Goal: Information Seeking & Learning: Check status

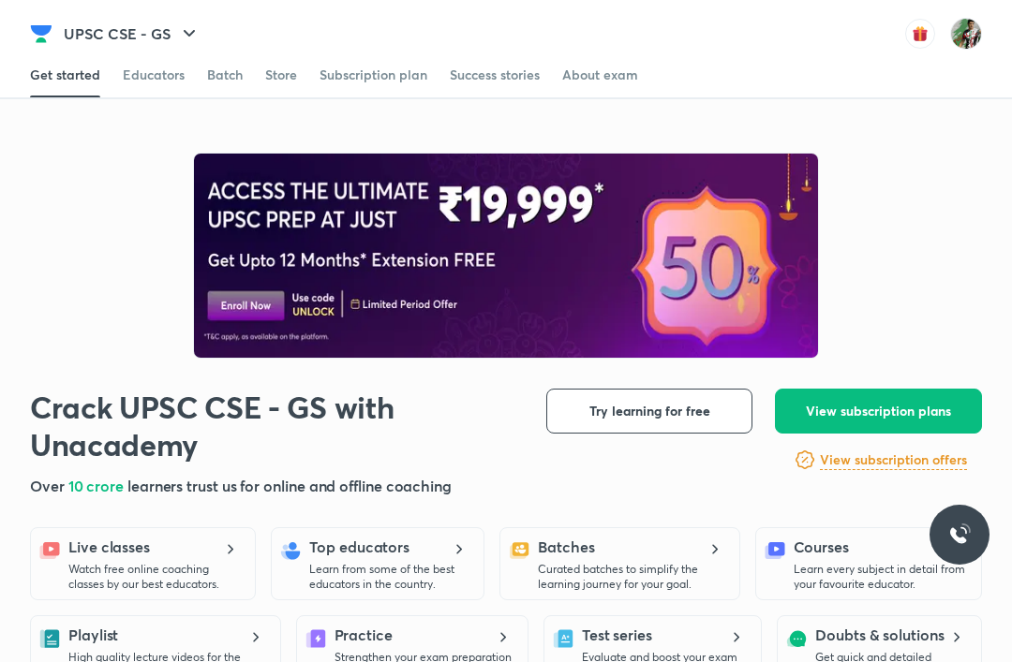
click at [216, 77] on div "Batch" at bounding box center [225, 75] width 36 height 19
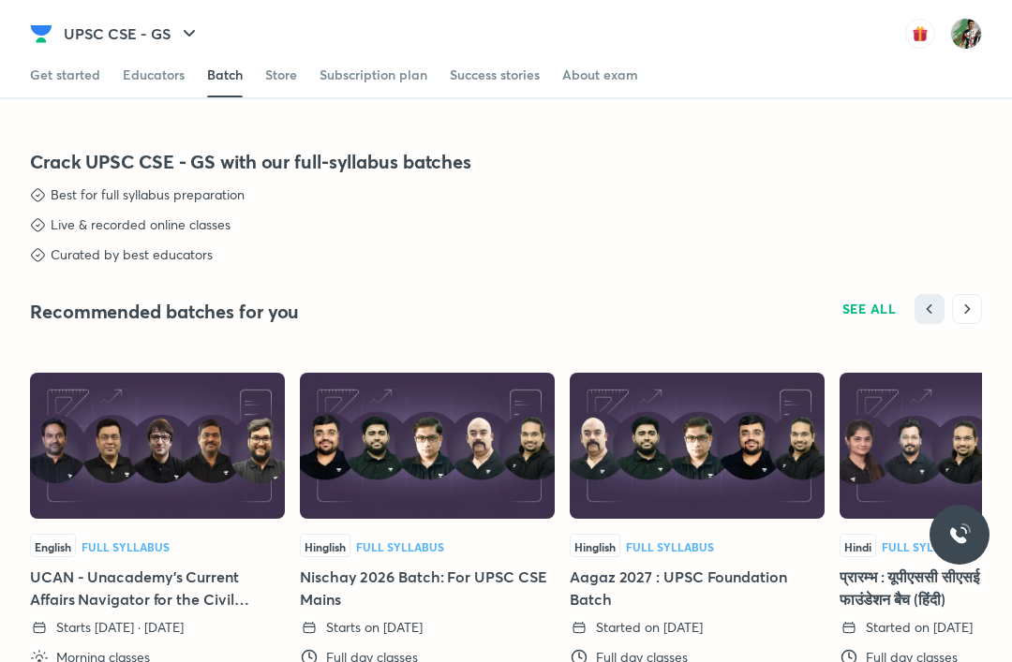
click at [191, 28] on icon "button" at bounding box center [189, 33] width 22 height 22
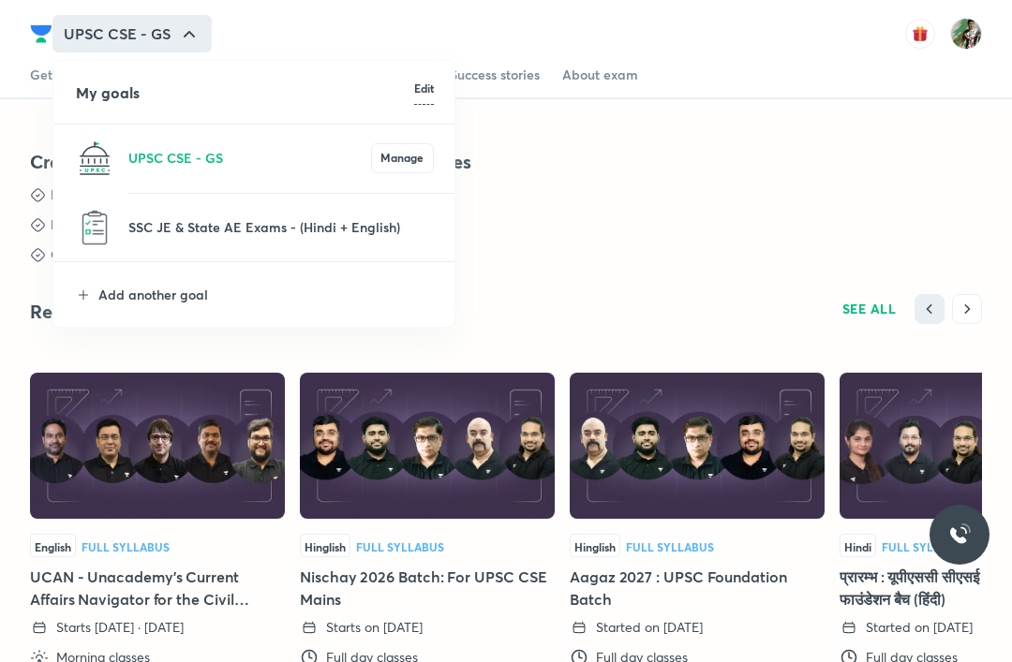
click at [137, 222] on p "SSC JE & State AE Exams - (Hindi + English)" at bounding box center [280, 227] width 305 height 20
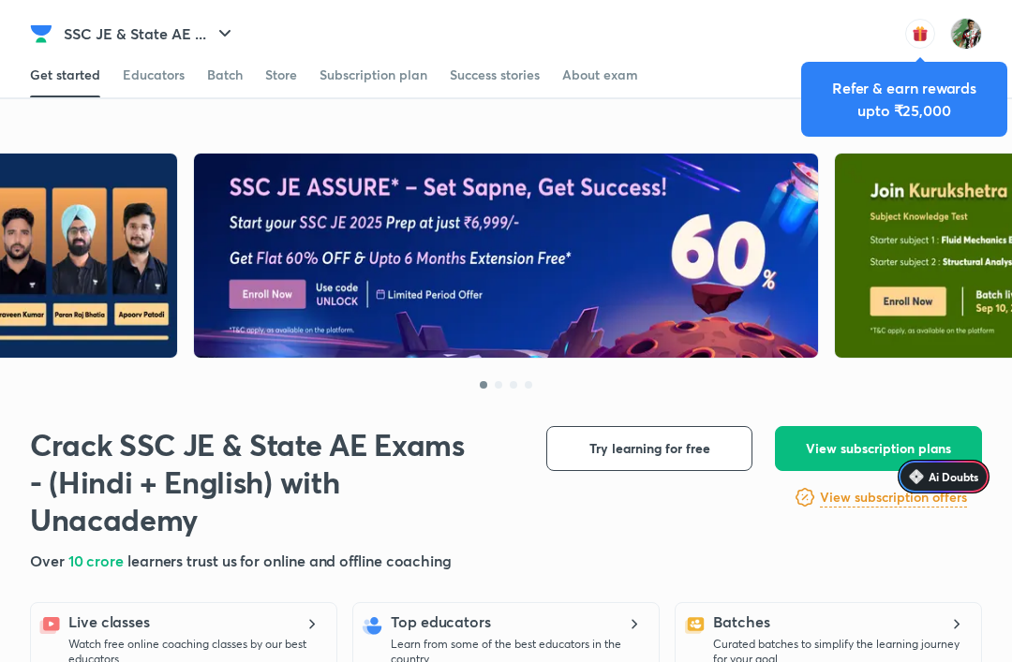
click at [217, 30] on icon "button" at bounding box center [225, 33] width 22 height 22
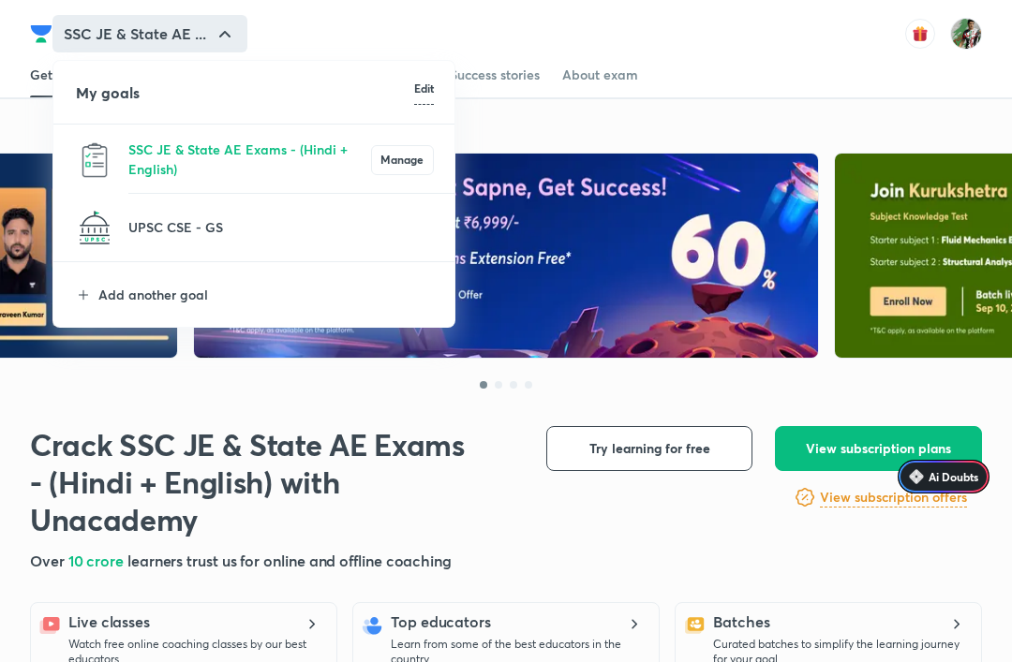
click at [135, 301] on p "Add another goal" at bounding box center [265, 295] width 335 height 20
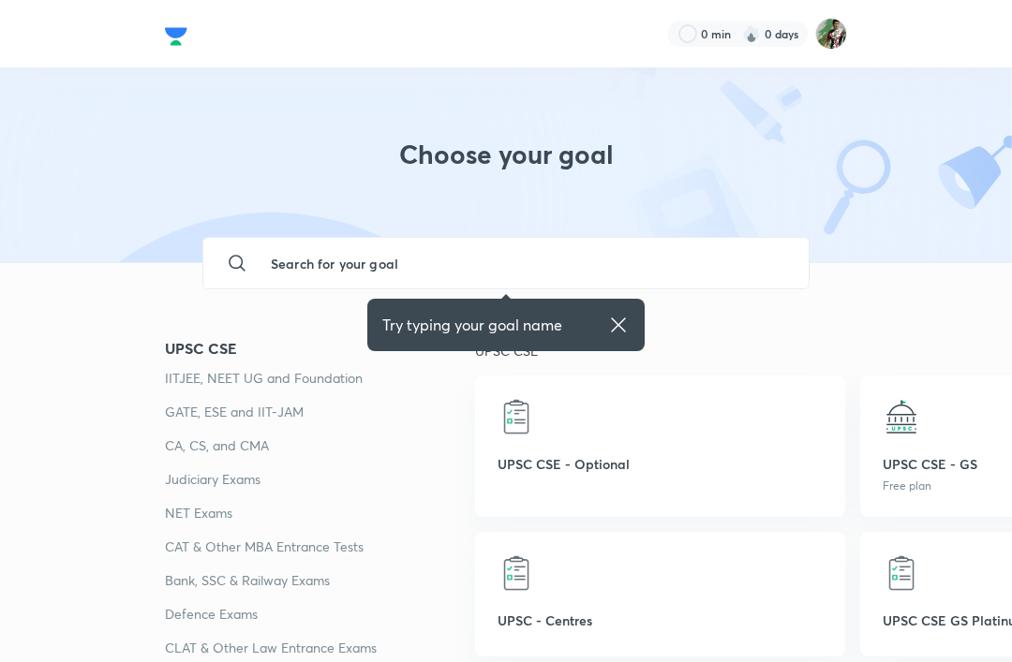
click at [364, 261] on input "text" at bounding box center [525, 263] width 538 height 51
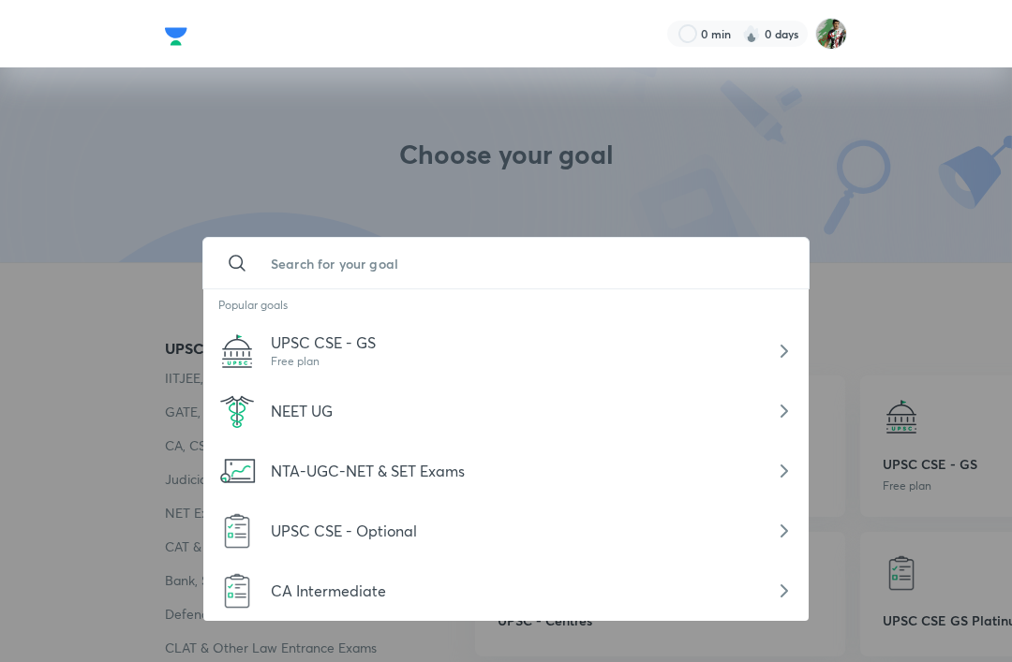
scroll to position [0, 19]
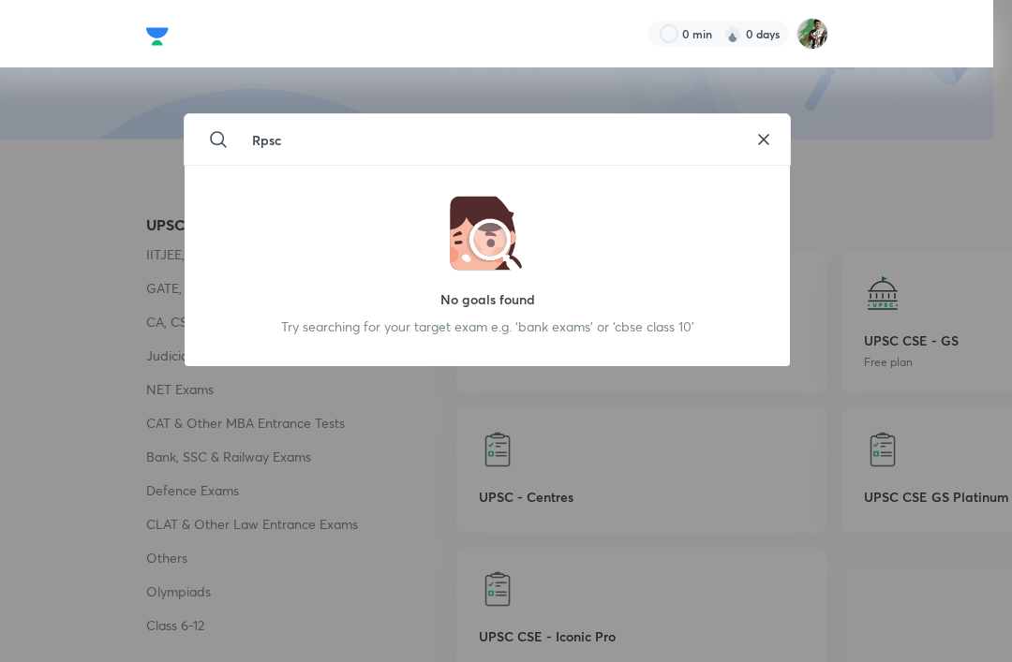
click at [301, 158] on input "Rpsc" at bounding box center [487, 139] width 500 height 51
type input "R"
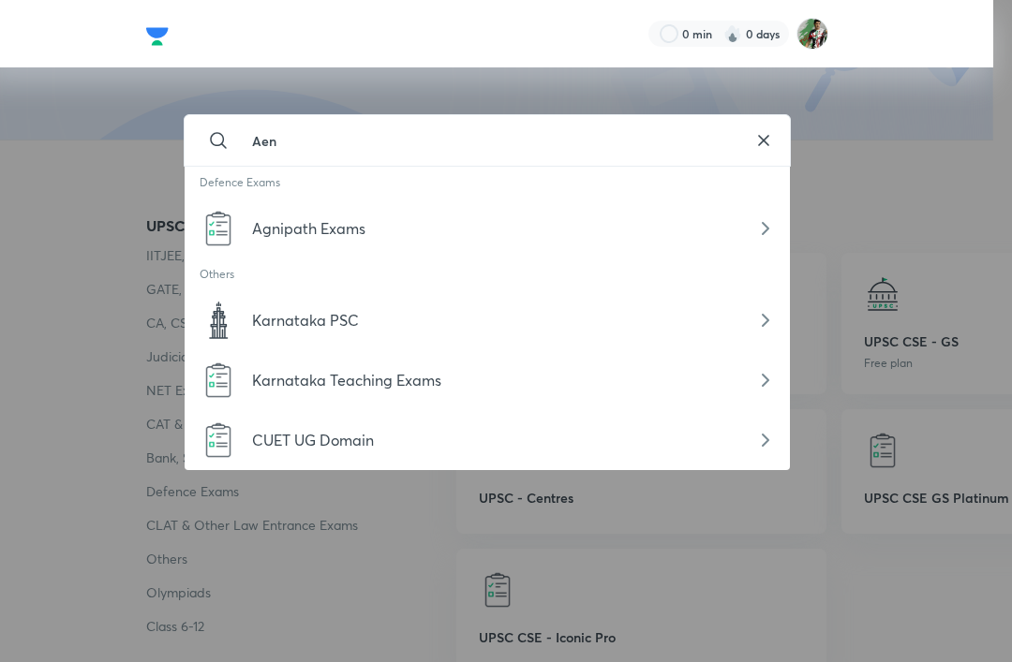
scroll to position [124, 19]
type input "Aen"
click at [72, 344] on div at bounding box center [506, 331] width 1012 height 662
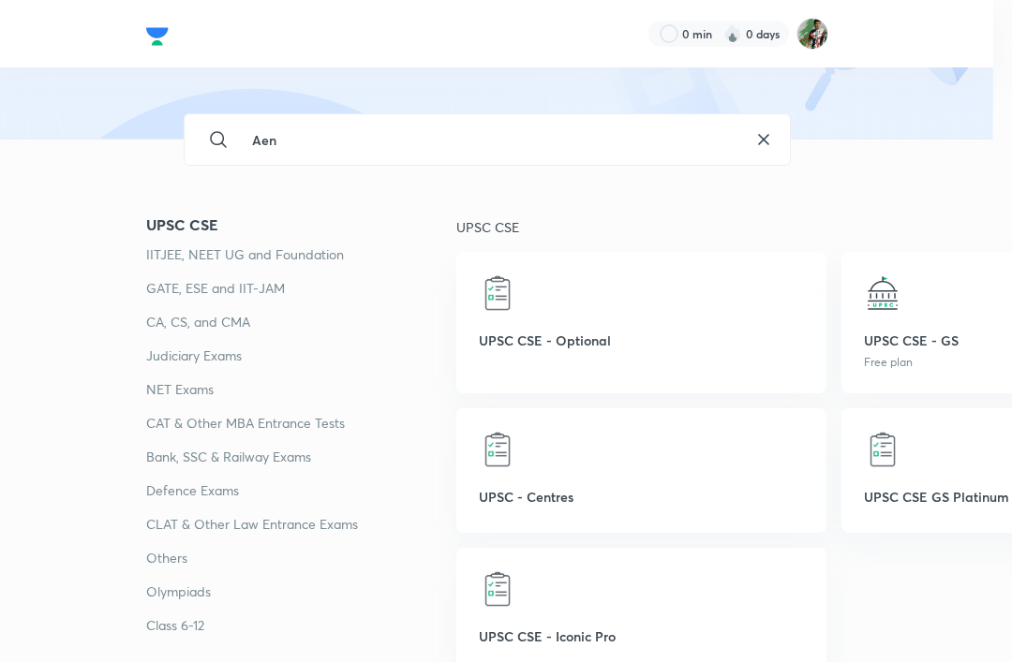
click at [153, 264] on p "IITJEE, NEET UG and Foundation" at bounding box center [301, 255] width 310 height 22
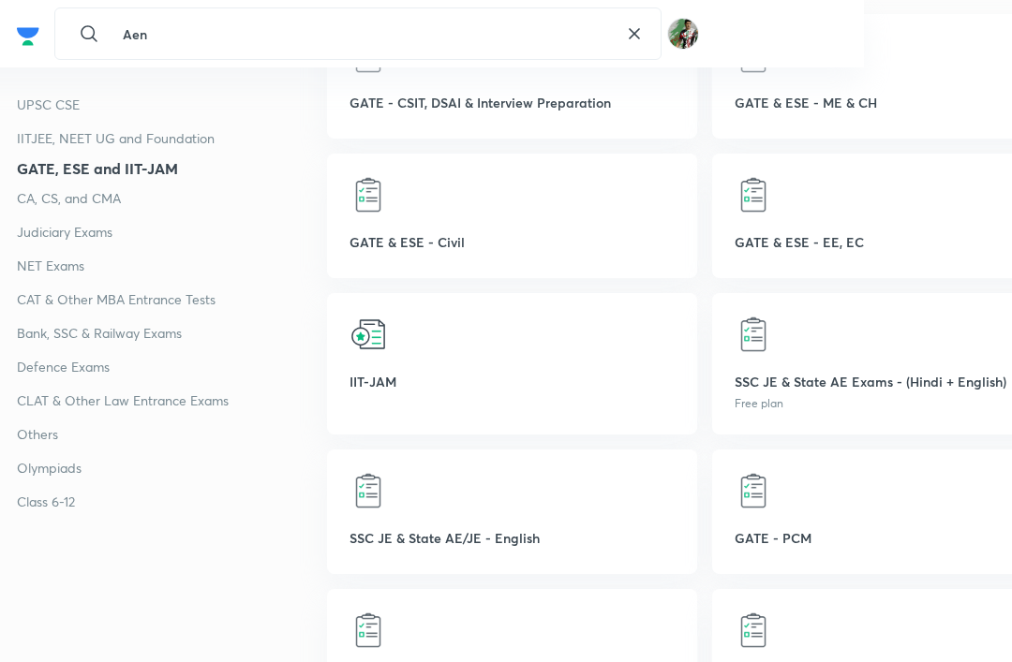
scroll to position [1211, 148]
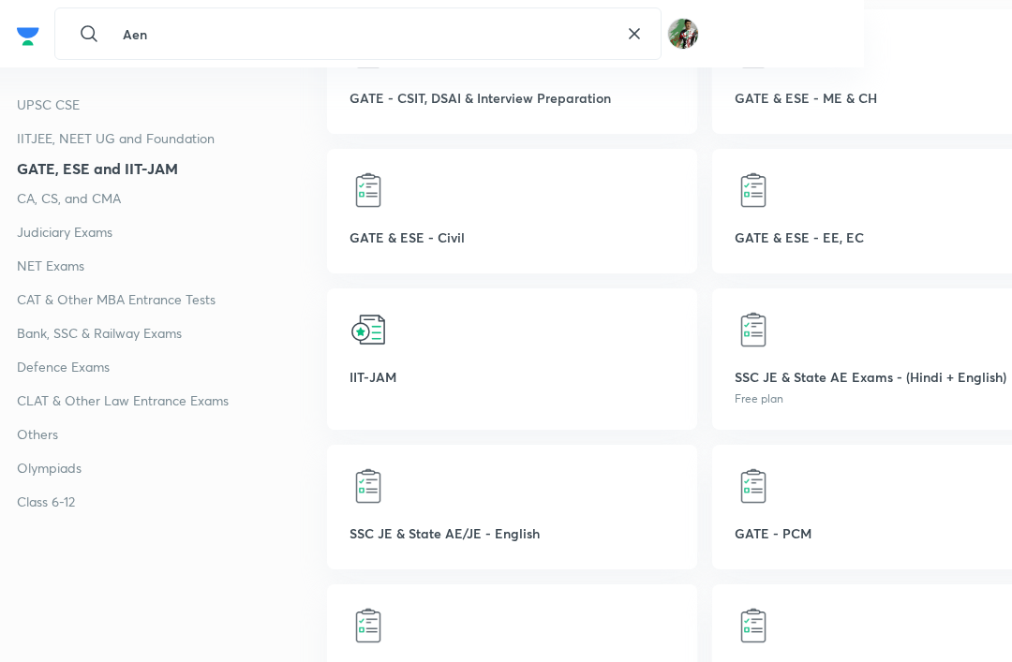
click at [618, 512] on div "SSC JE & State AE/JE - English" at bounding box center [511, 507] width 369 height 125
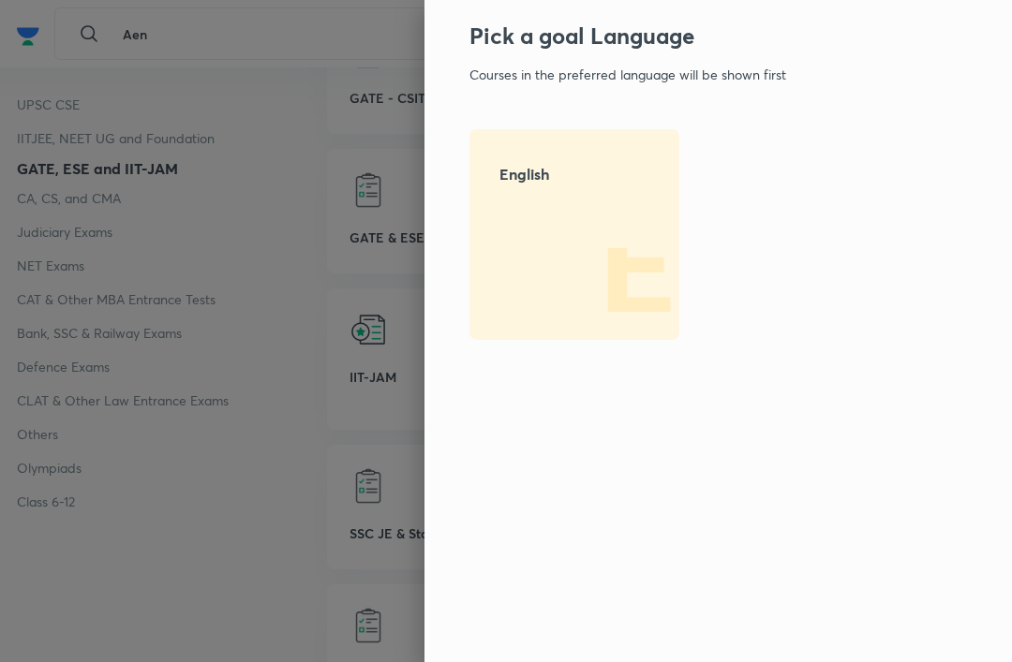
click at [602, 257] on img at bounding box center [619, 280] width 120 height 120
click at [647, 266] on img at bounding box center [619, 280] width 120 height 120
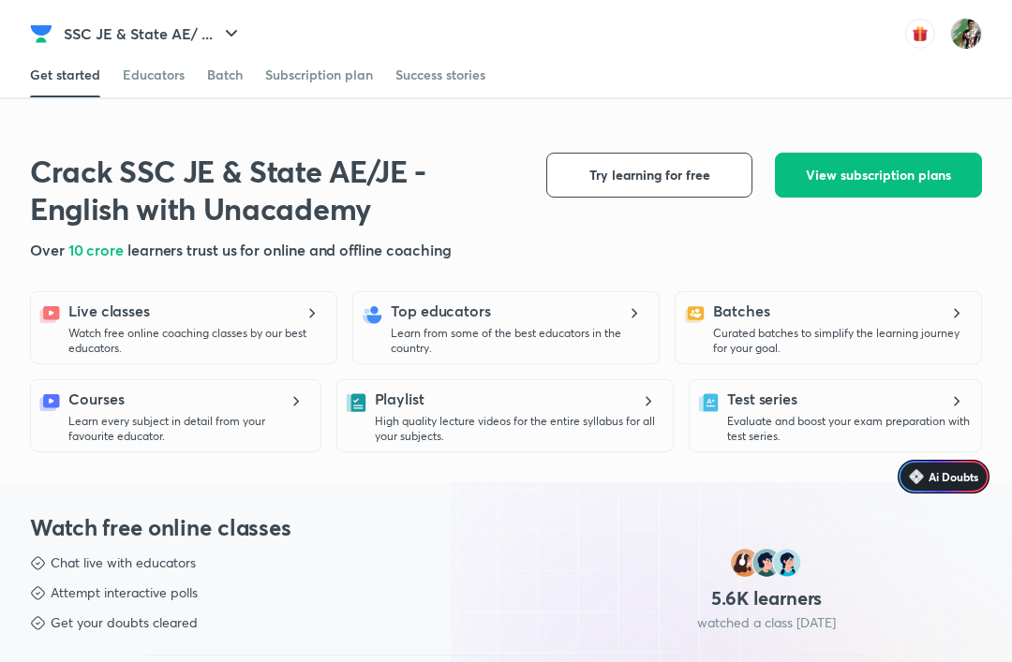
click at [216, 68] on div "Batch" at bounding box center [225, 75] width 36 height 19
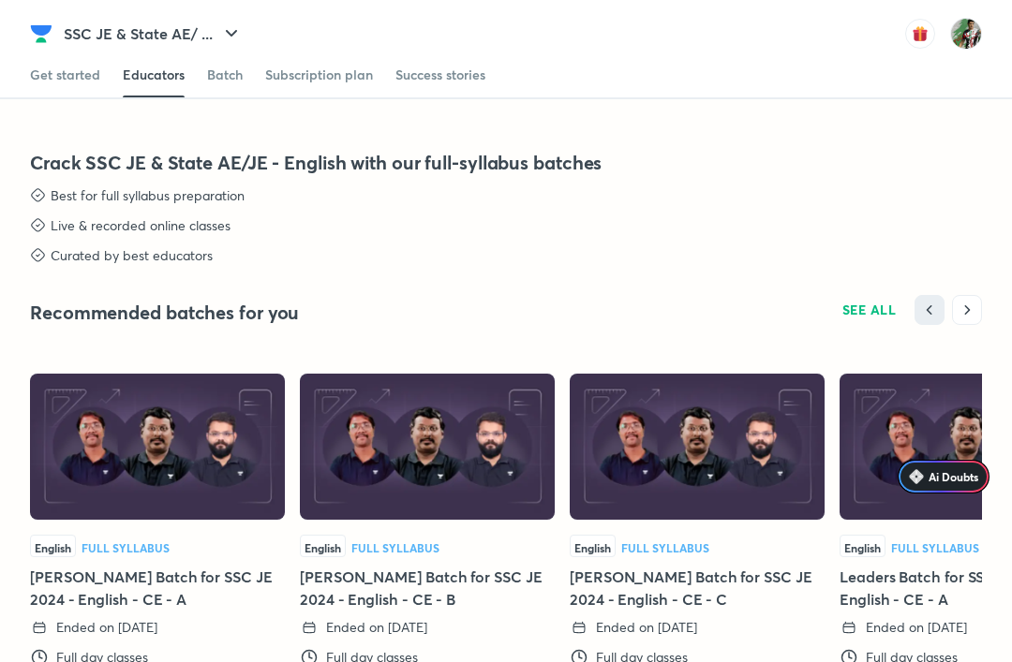
scroll to position [2485, 0]
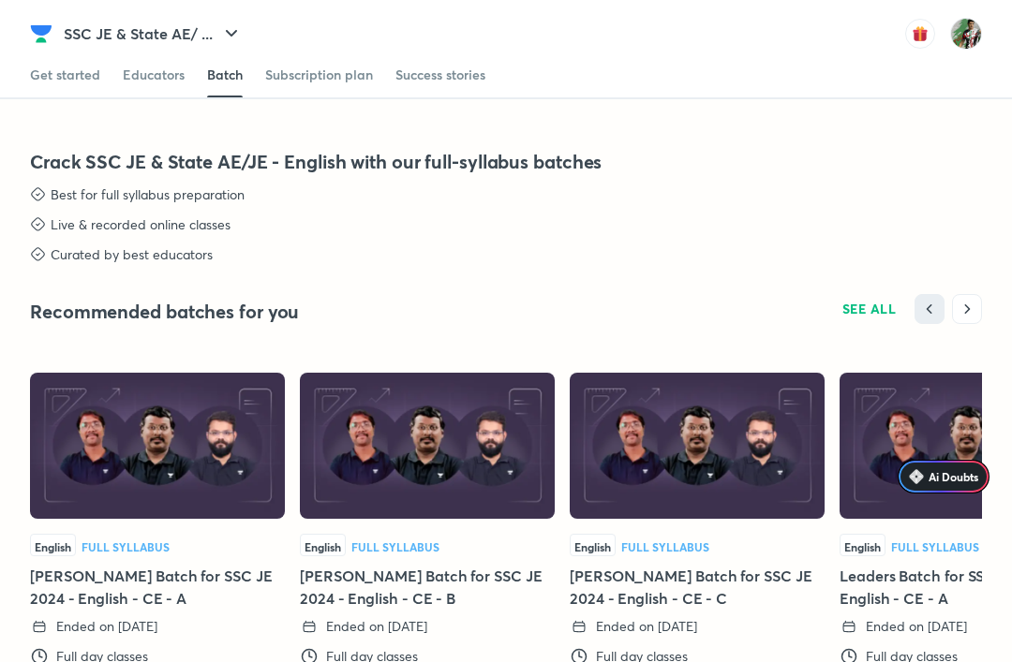
click at [276, 83] on div "Subscription plan" at bounding box center [319, 75] width 108 height 19
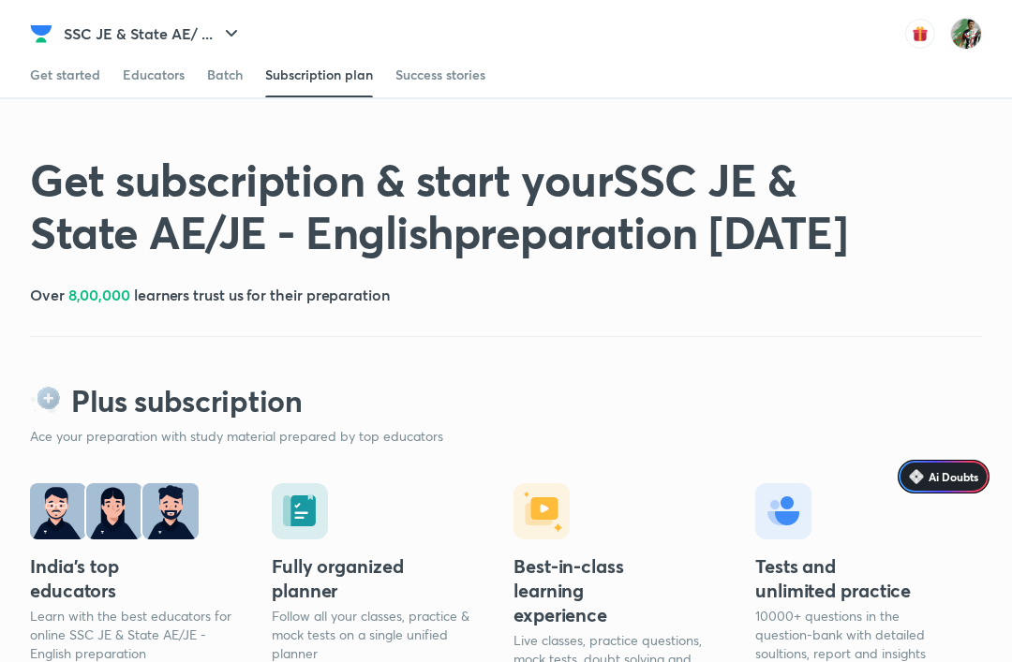
click at [219, 70] on div "Batch" at bounding box center [225, 75] width 36 height 19
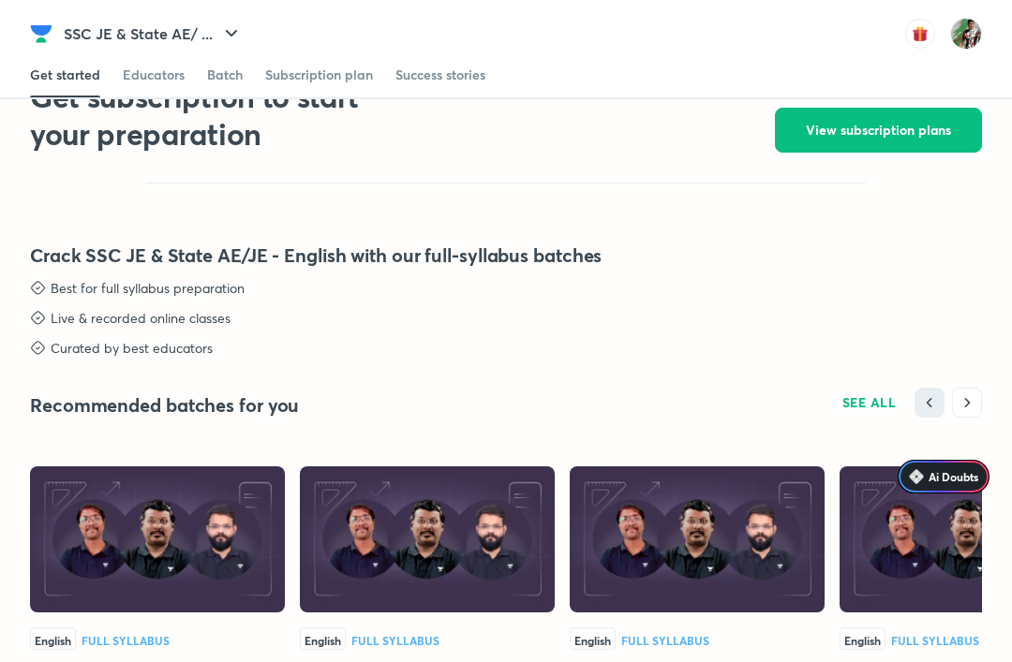
scroll to position [2389, 0]
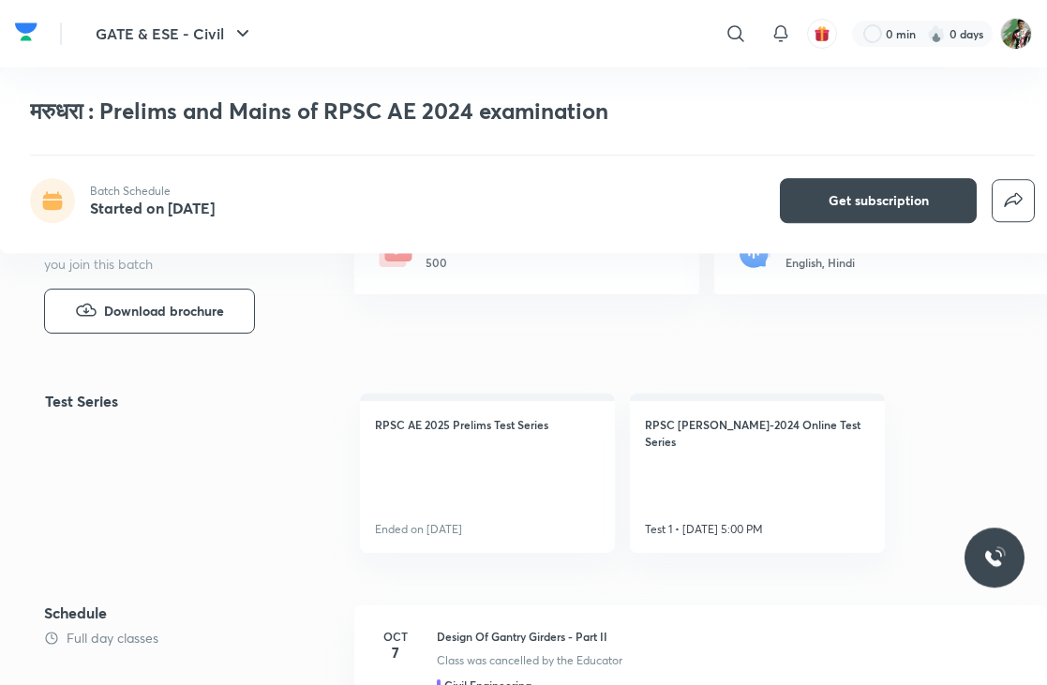
scroll to position [318, 0]
click at [670, 476] on link "RPSC AE Mains-2024 Online Test Series Test 1 • Oct 26, 5:00 PM" at bounding box center [757, 473] width 255 height 159
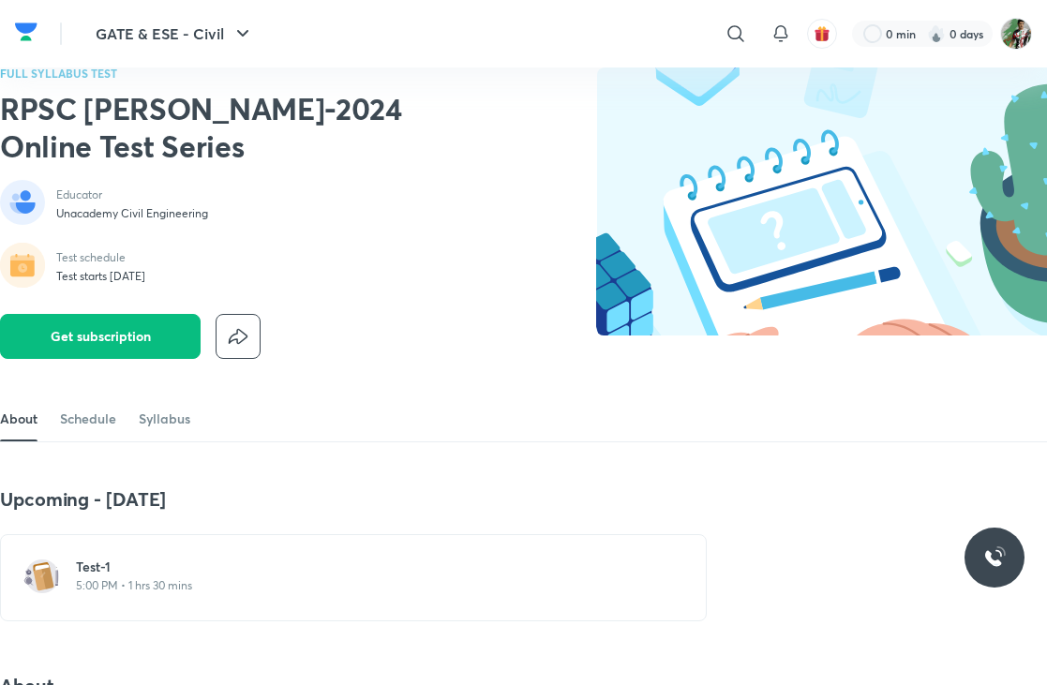
click at [81, 260] on p "Test schedule" at bounding box center [100, 257] width 89 height 15
click at [80, 408] on link "Schedule" at bounding box center [88, 418] width 56 height 45
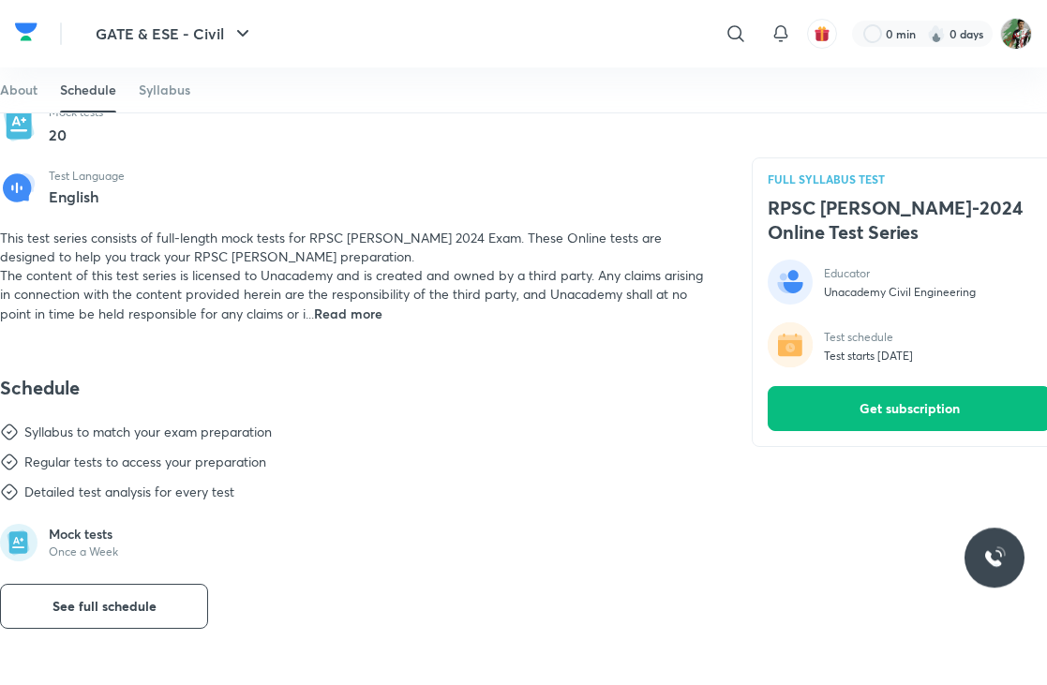
scroll to position [857, 0]
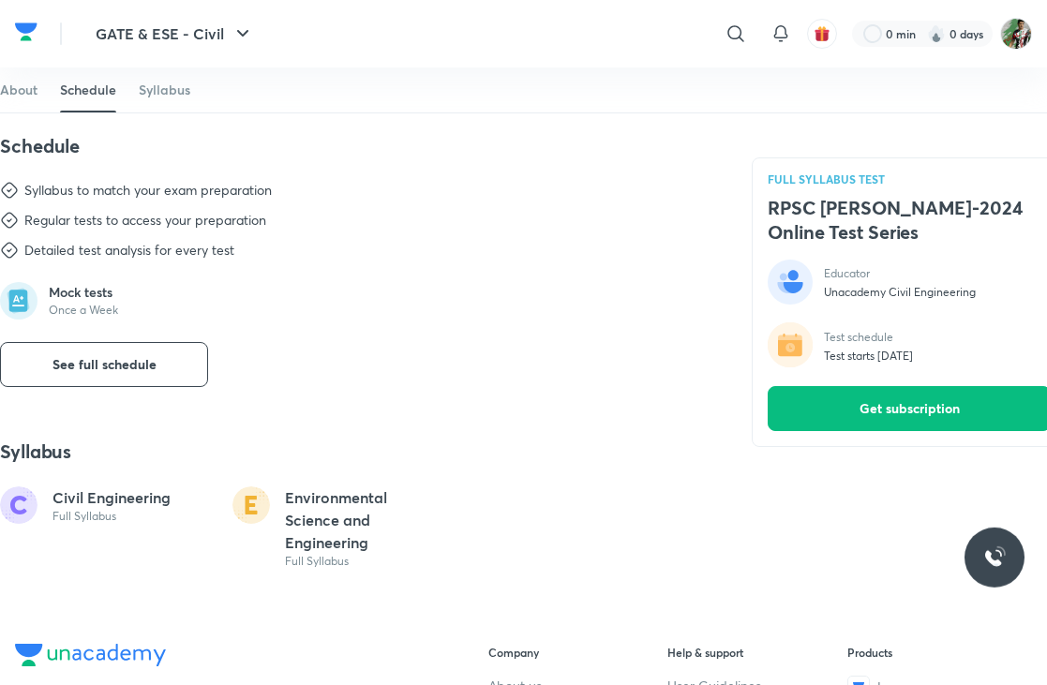
click at [48, 360] on button "See full schedule" at bounding box center [104, 364] width 208 height 45
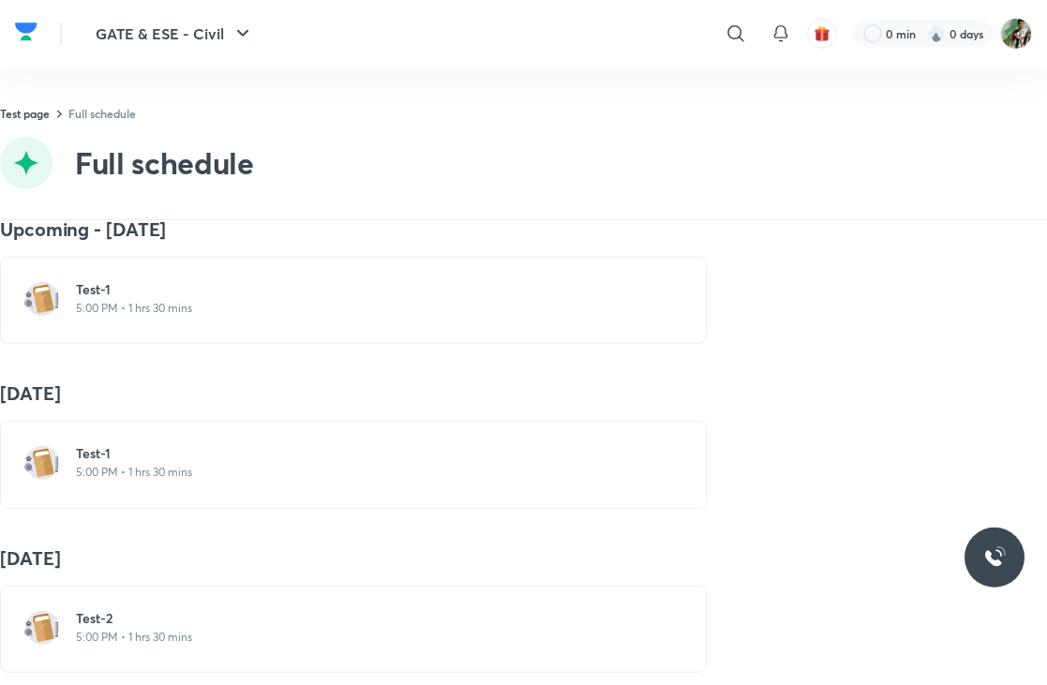
scroll to position [8, 0]
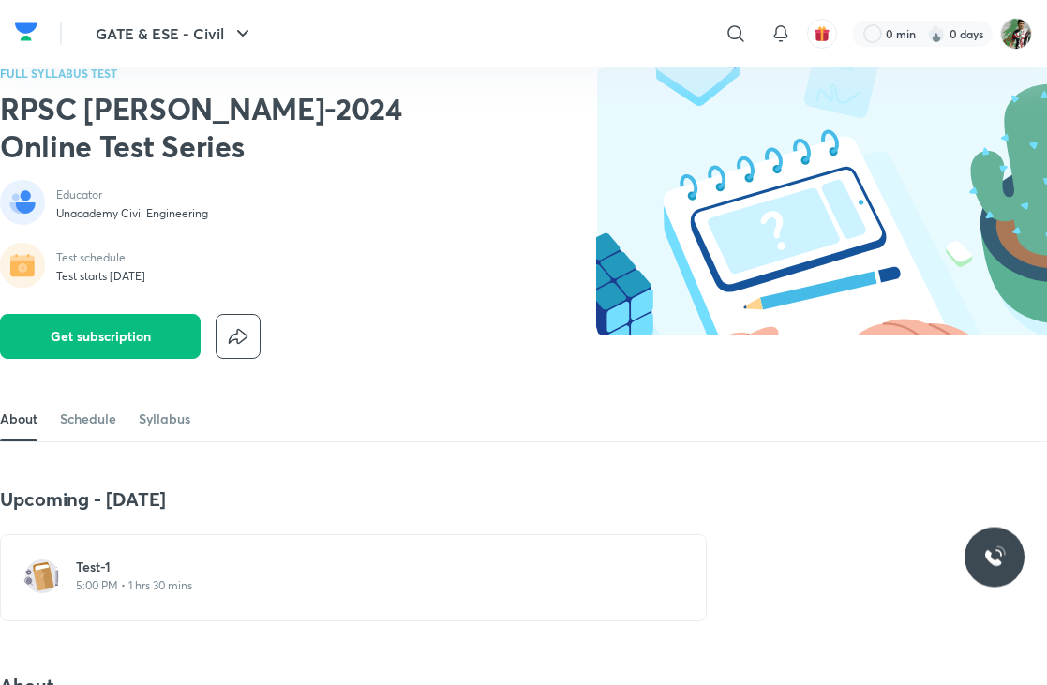
scroll to position [21, 0]
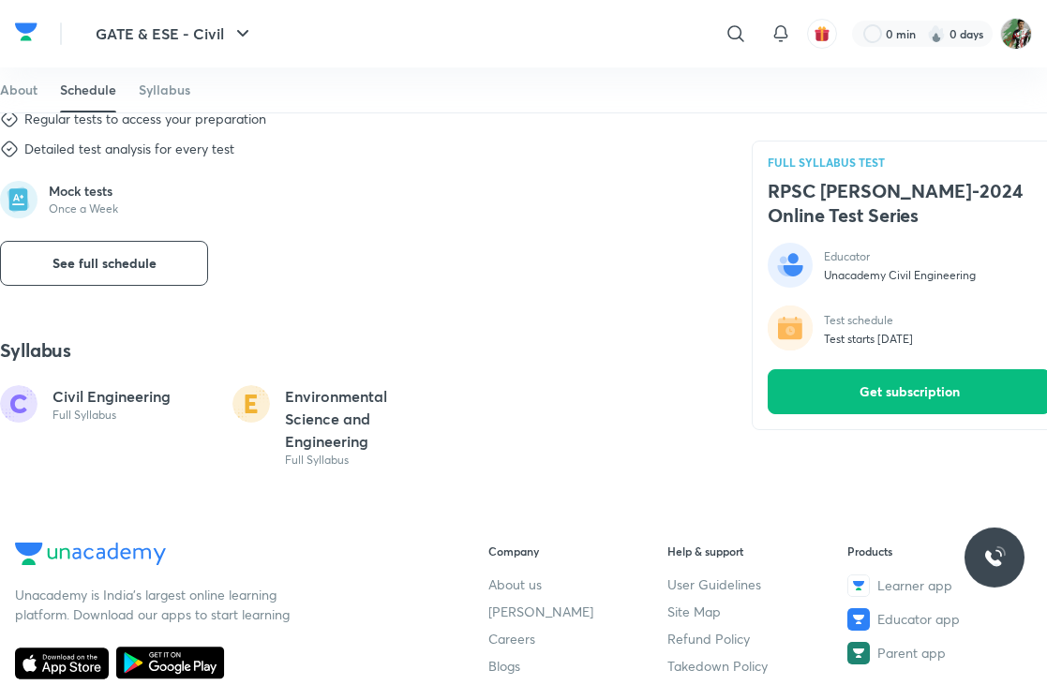
click at [76, 245] on button "See full schedule" at bounding box center [104, 263] width 208 height 45
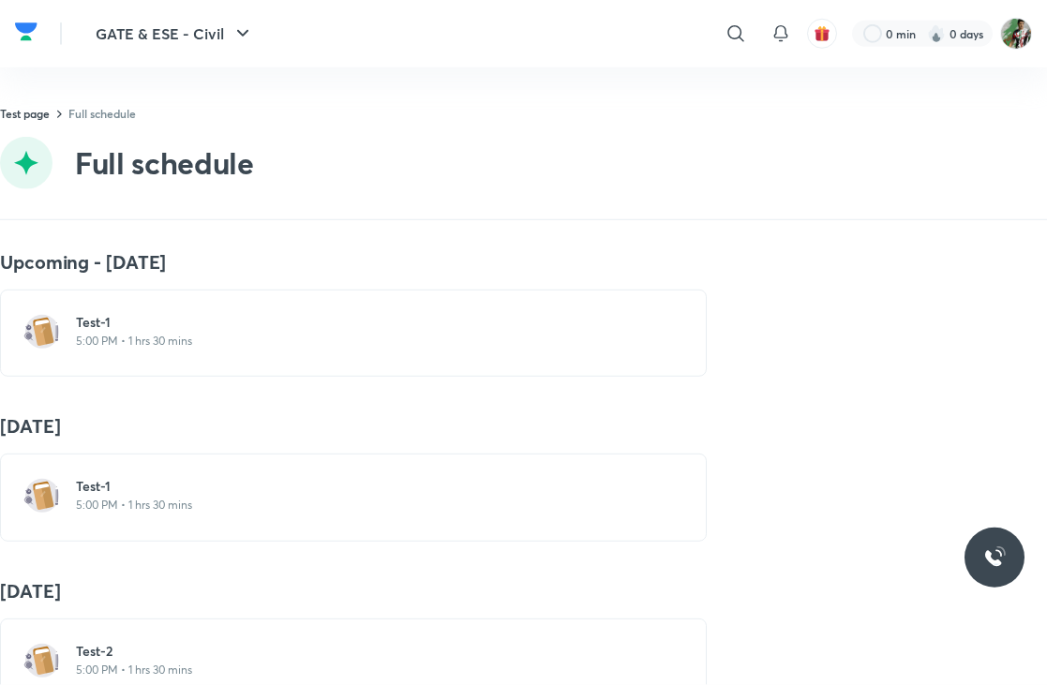
click at [87, 334] on p "5:00 PM • 1 hrs 30 mins" at bounding box center [364, 341] width 577 height 15
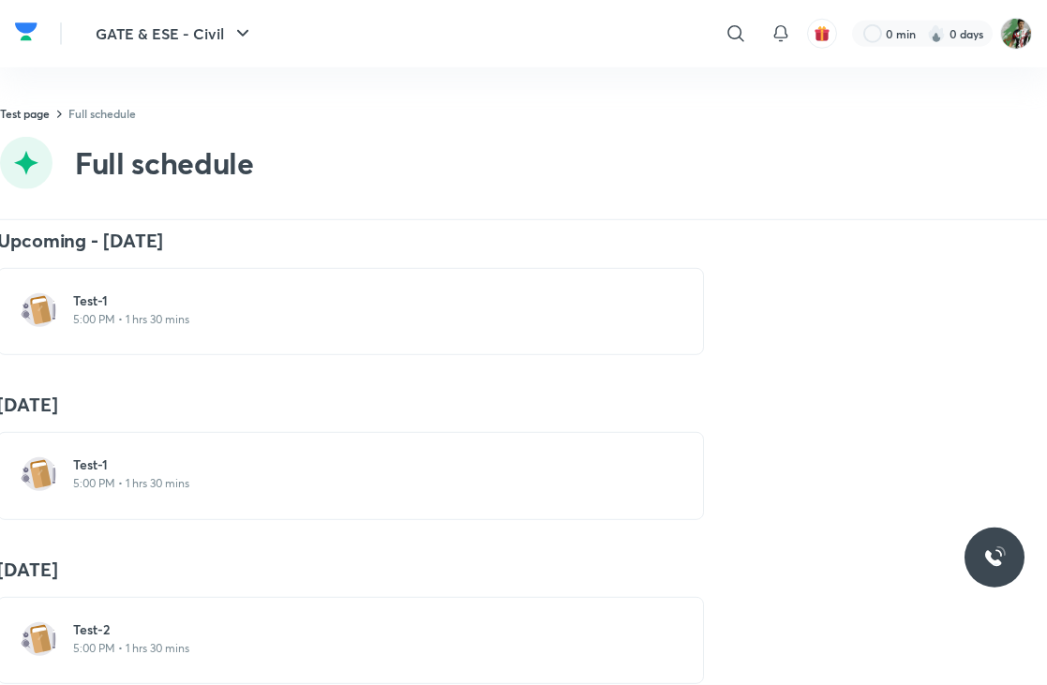
scroll to position [28, 4]
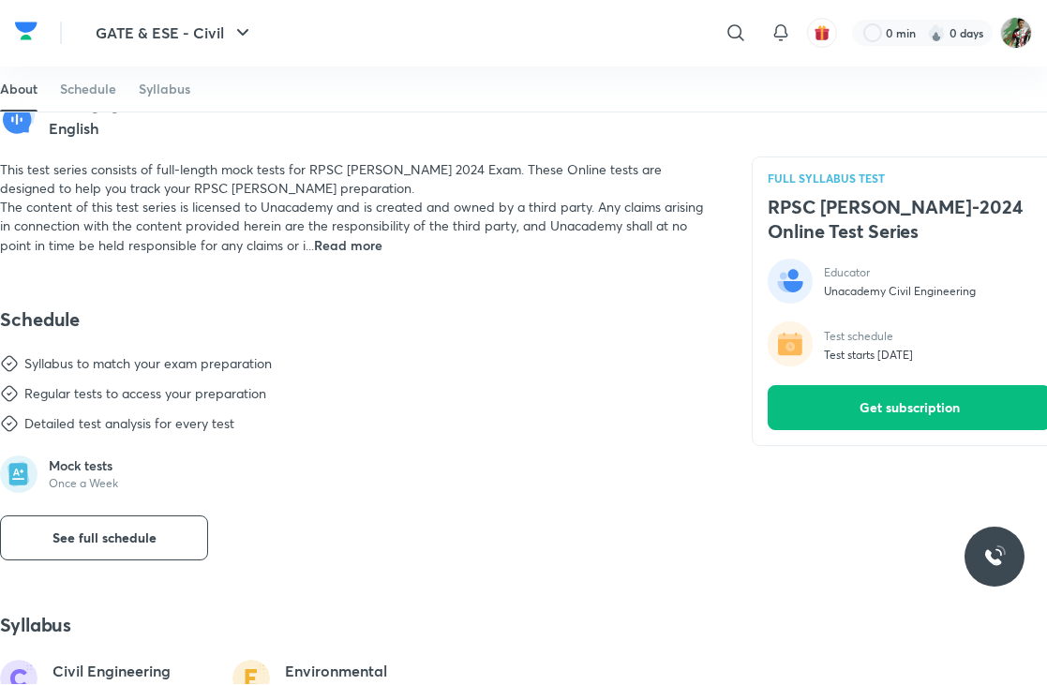
click at [326, 233] on div "This test series consists of full-length mock tests for RPSC AE Mains 2024 Exam…" at bounding box center [353, 208] width 706 height 95
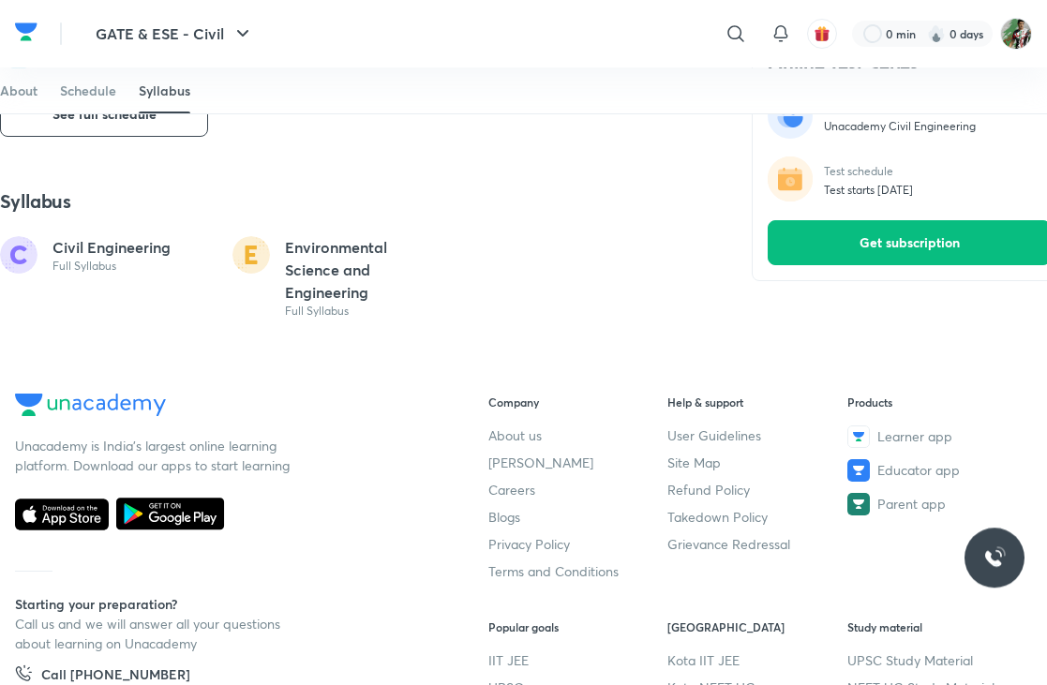
scroll to position [1123, 0]
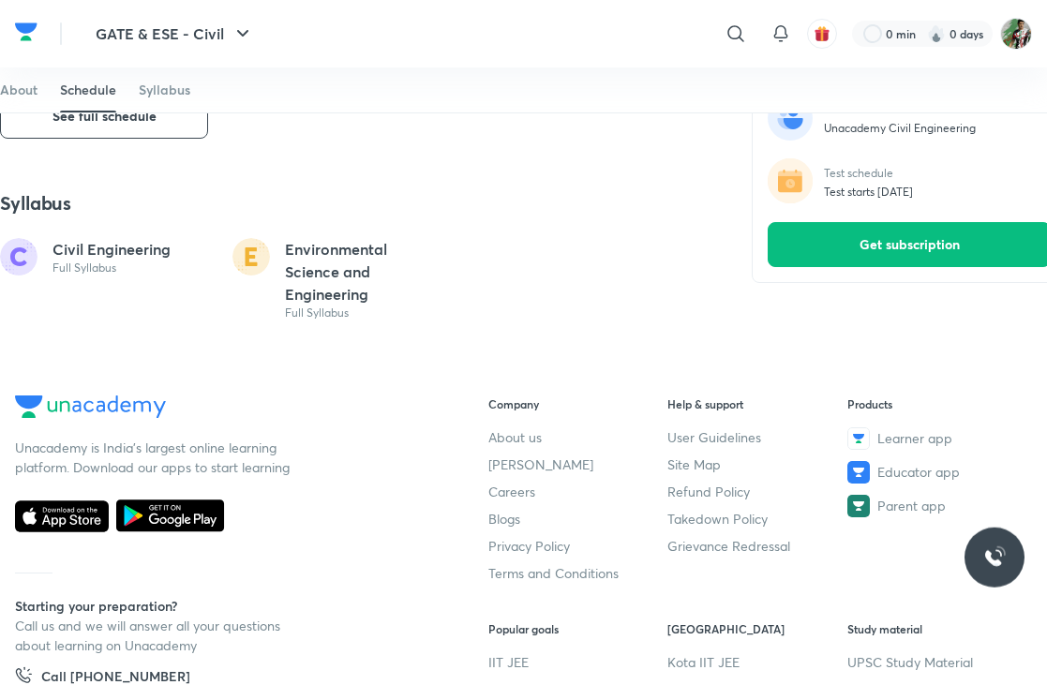
click at [279, 256] on div "Environmental Science and Engineering Full Syllabus" at bounding box center [337, 279] width 210 height 82
click at [295, 297] on p "Environmental Science and Engineering" at bounding box center [363, 271] width 157 height 67
click at [82, 254] on p "Civil Engineering" at bounding box center [111, 249] width 118 height 22
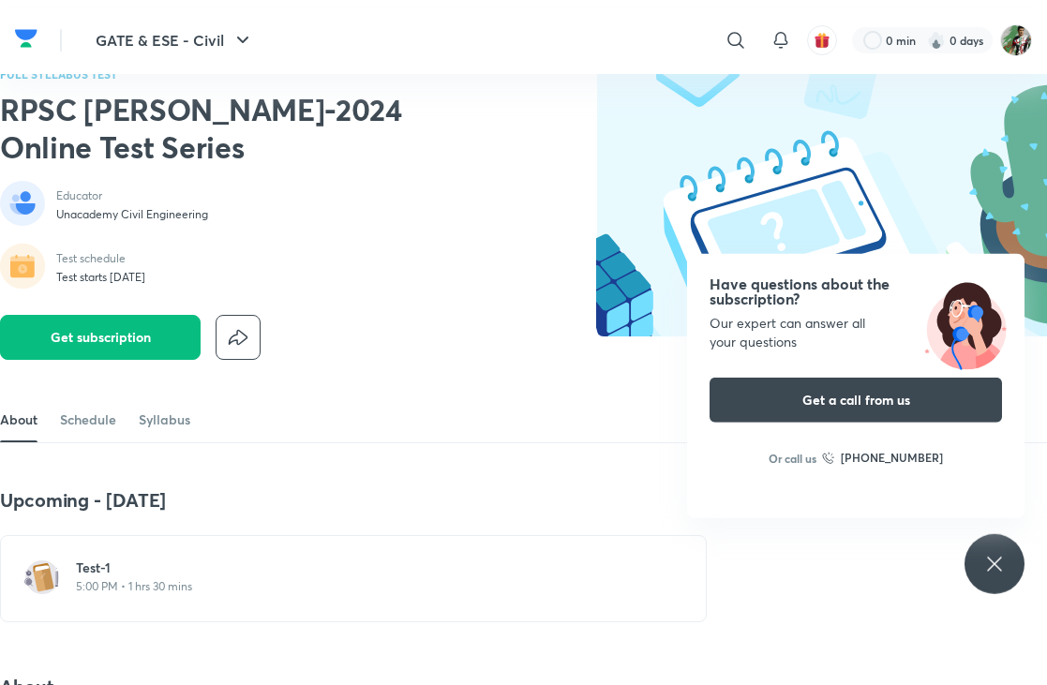
scroll to position [0, 0]
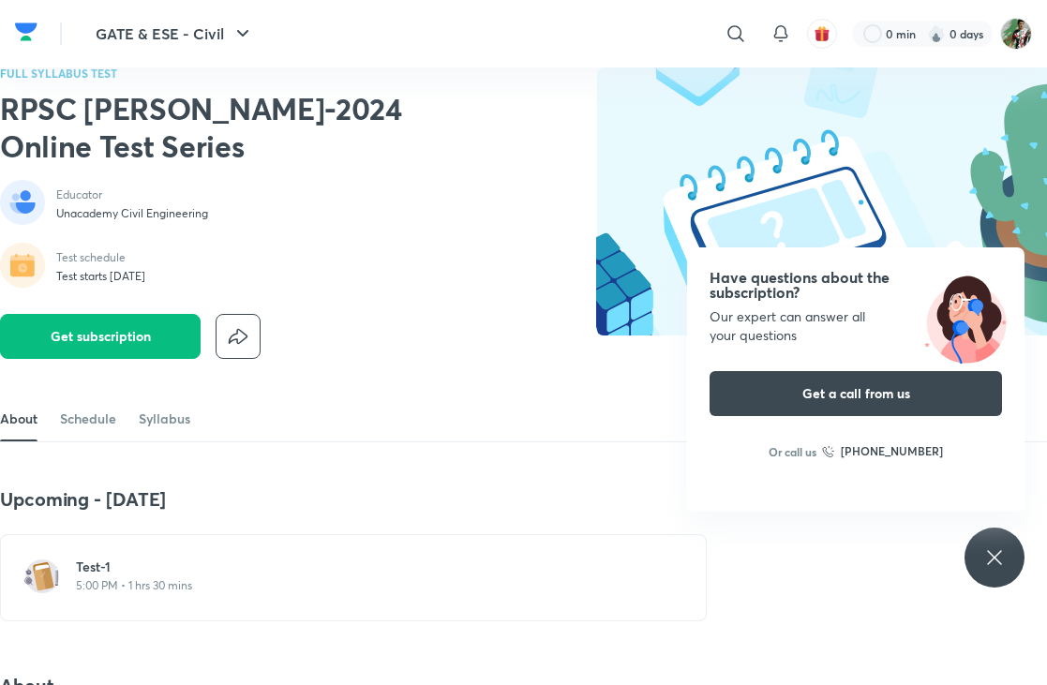
click at [83, 407] on link "Schedule" at bounding box center [88, 418] width 56 height 45
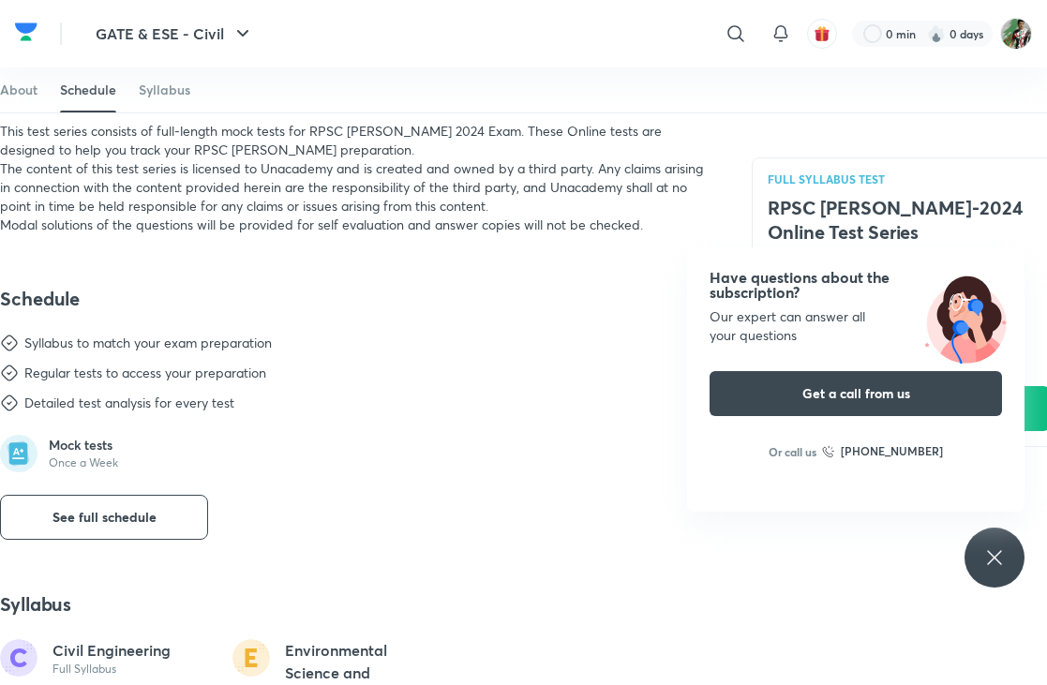
scroll to position [875, 0]
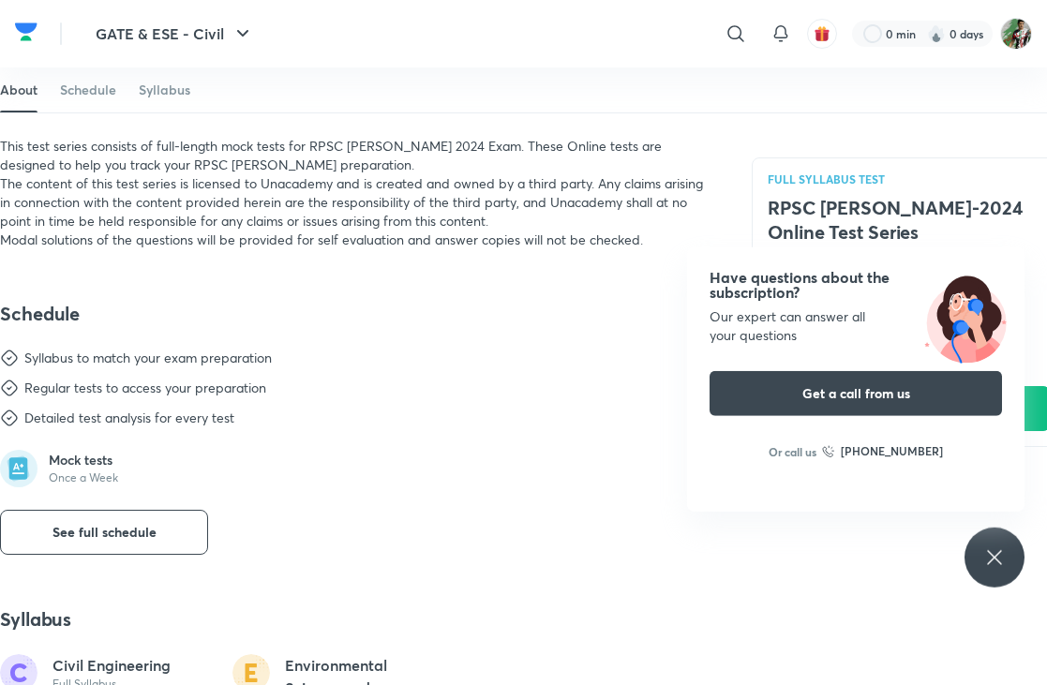
click at [148, 96] on link "Syllabus" at bounding box center [165, 89] width 52 height 45
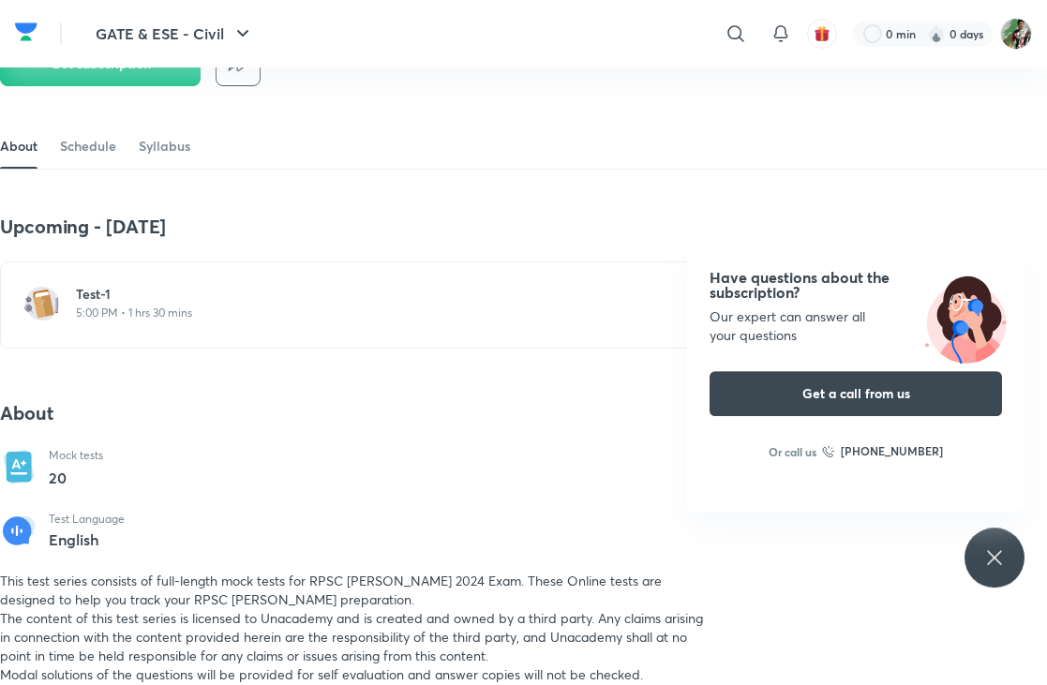
scroll to position [0, 0]
